Goal: Task Accomplishment & Management: Manage account settings

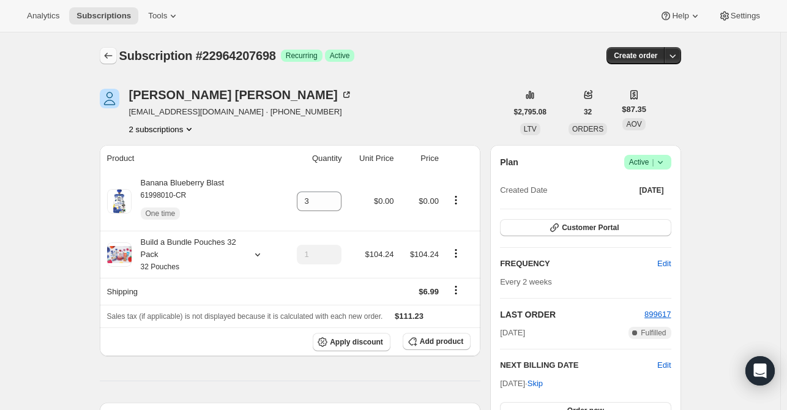
click at [111, 56] on icon "Subscriptions" at bounding box center [108, 56] width 8 height 6
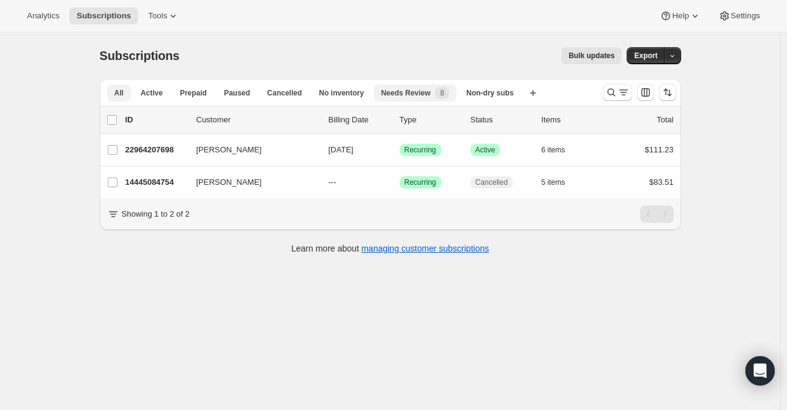
click at [119, 94] on span "All" at bounding box center [119, 93] width 9 height 10
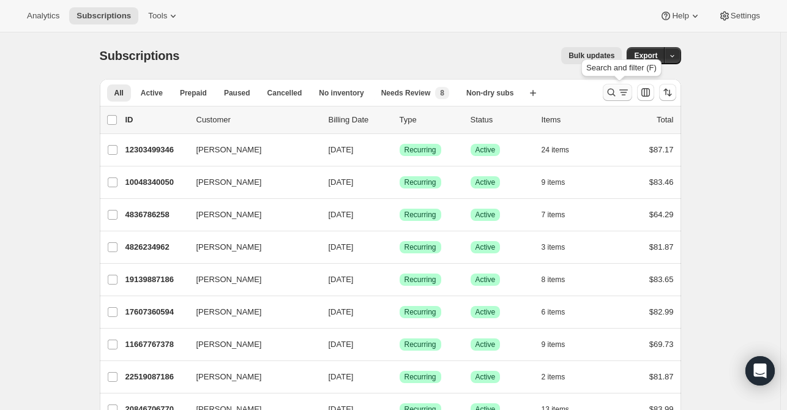
click at [612, 92] on icon "Search and filter results" at bounding box center [612, 92] width 12 height 12
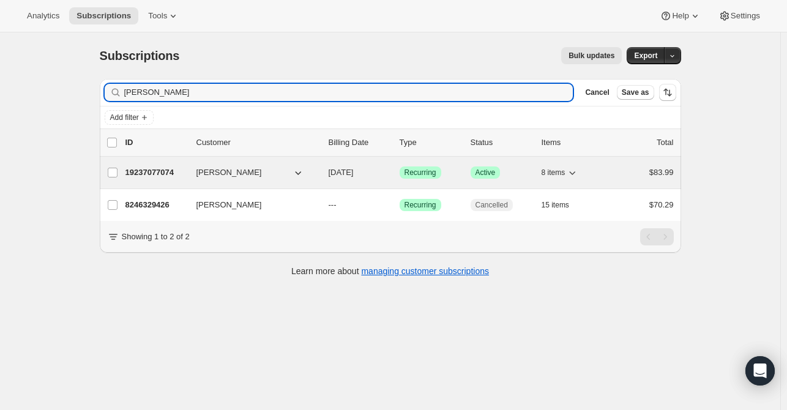
type input "[PERSON_NAME]"
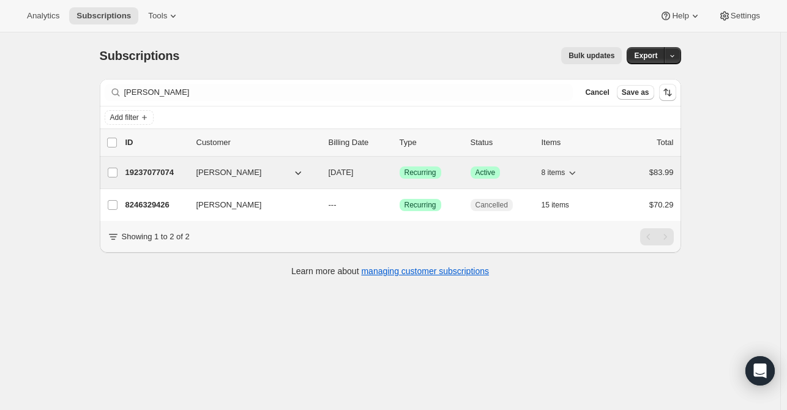
click at [140, 170] on p "19237077074" at bounding box center [156, 173] width 61 height 12
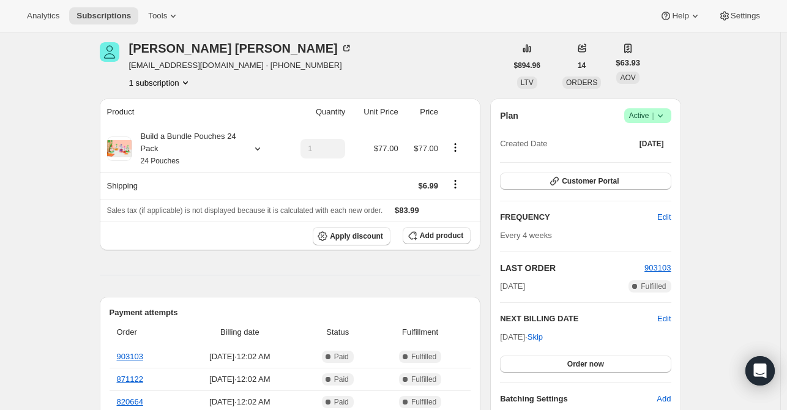
scroll to position [122, 0]
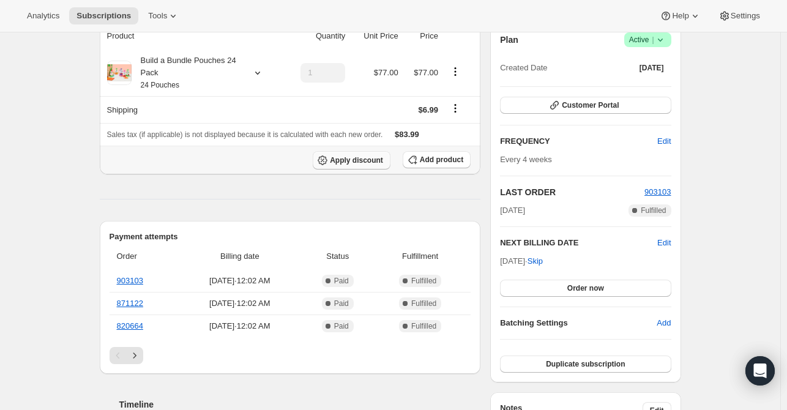
click at [375, 164] on span "Apply discount" at bounding box center [356, 161] width 53 height 10
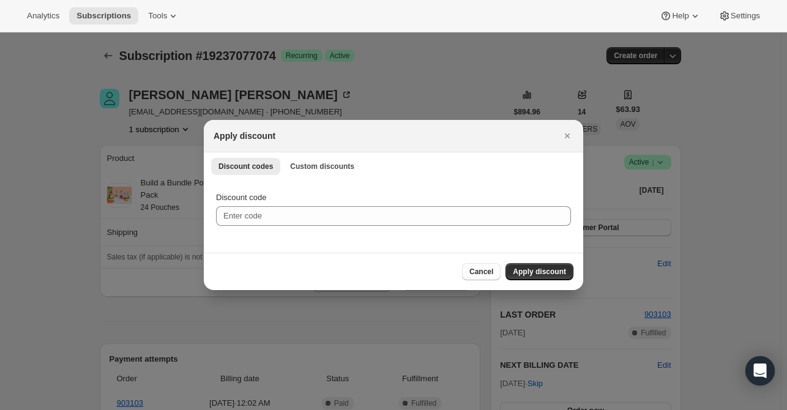
scroll to position [0, 0]
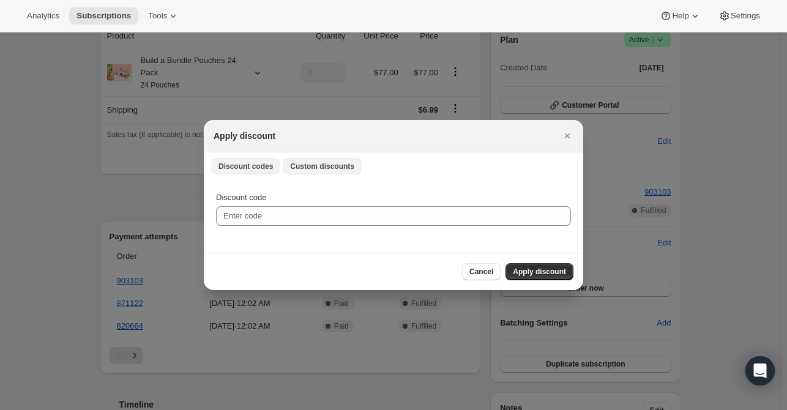
click at [337, 168] on span "Custom discounts" at bounding box center [322, 167] width 64 height 10
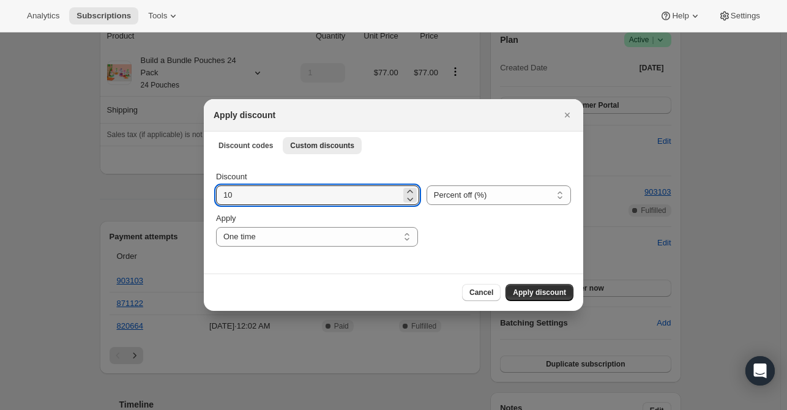
drag, startPoint x: 246, startPoint y: 199, endPoint x: 200, endPoint y: 200, distance: 45.9
type input "20"
click at [538, 295] on span "Apply discount" at bounding box center [539, 293] width 53 height 10
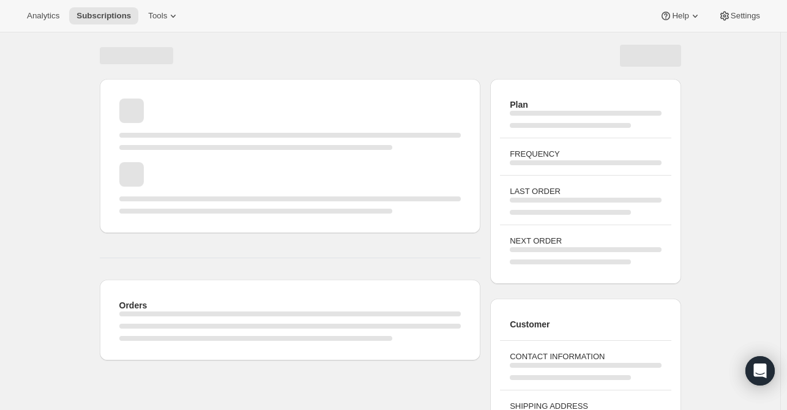
scroll to position [122, 0]
